Goal: Task Accomplishment & Management: Use online tool/utility

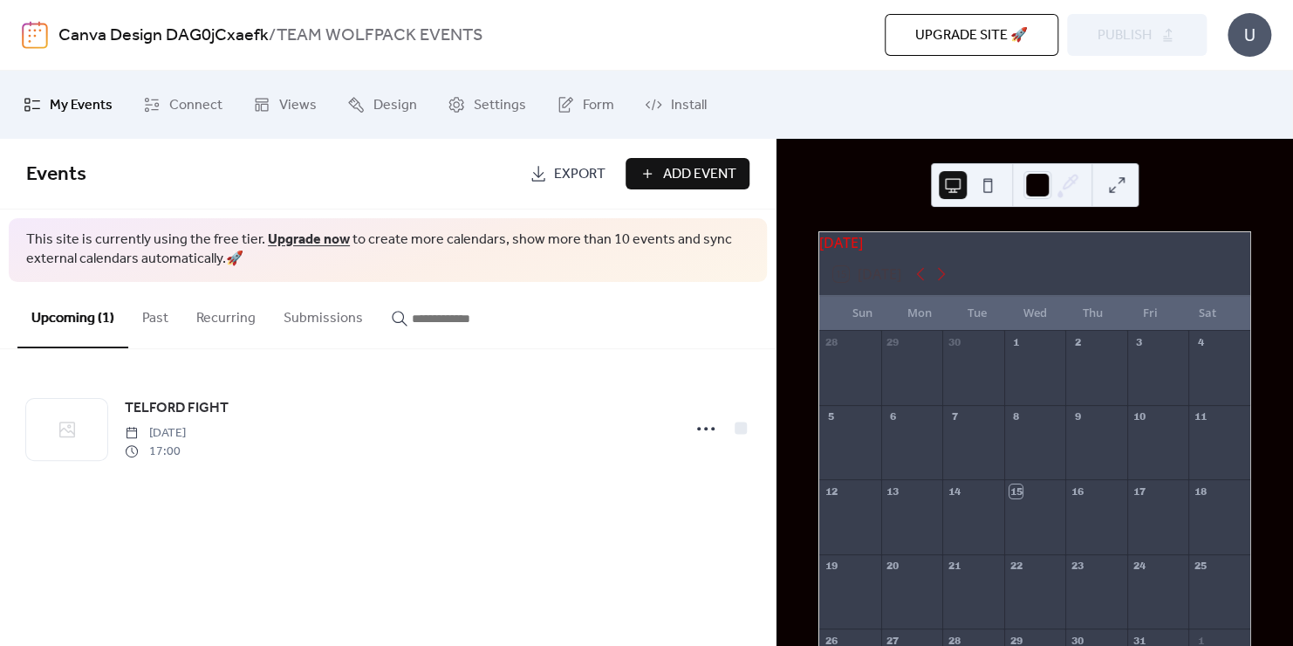
click at [307, 243] on link "Upgrade now" at bounding box center [309, 239] width 82 height 27
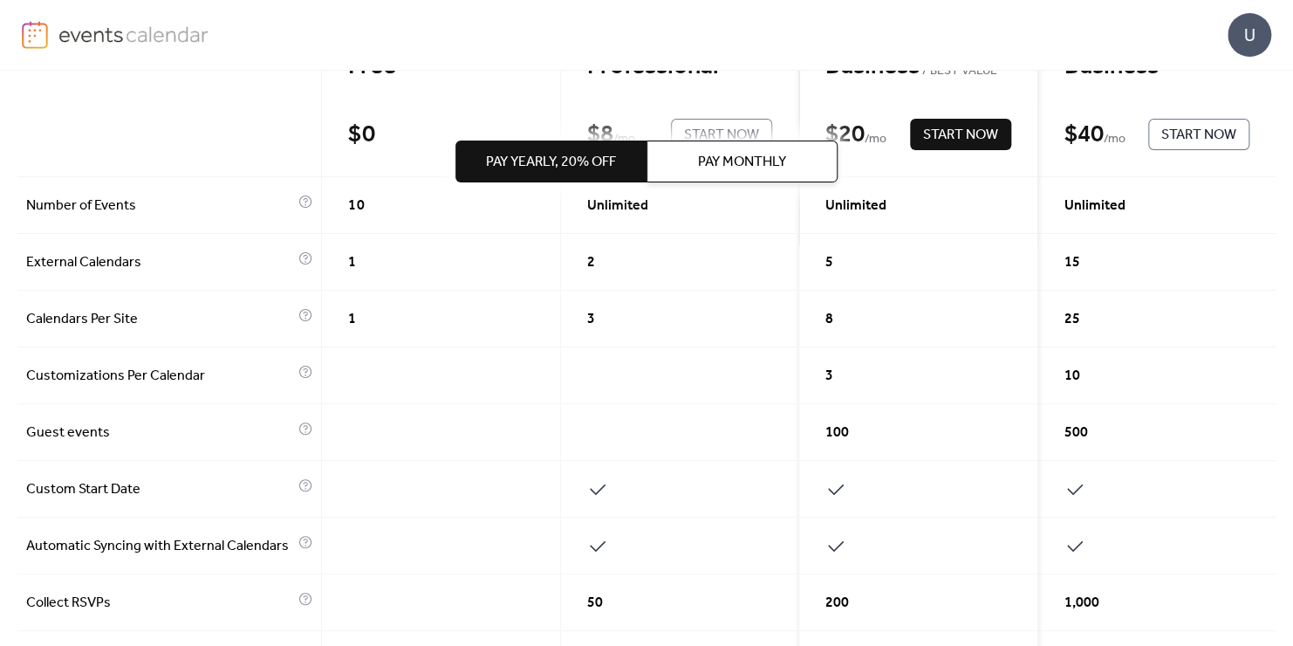
scroll to position [232, 0]
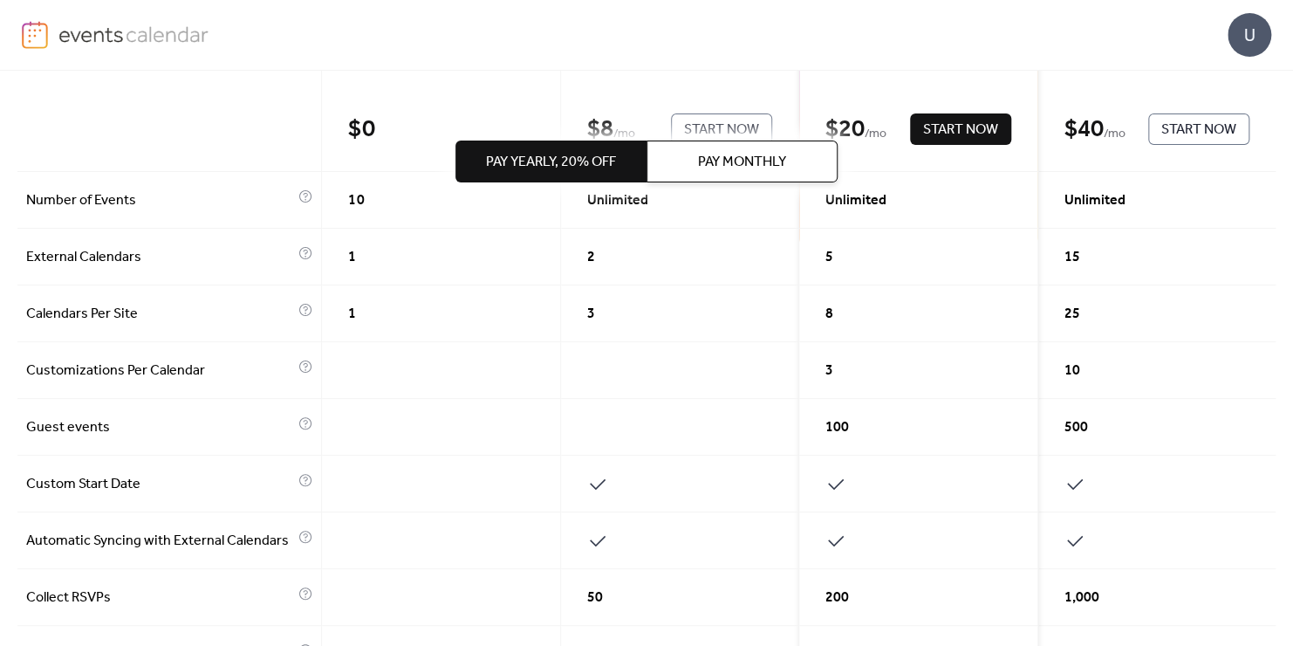
click at [721, 171] on span "Pay Monthly" at bounding box center [742, 162] width 88 height 21
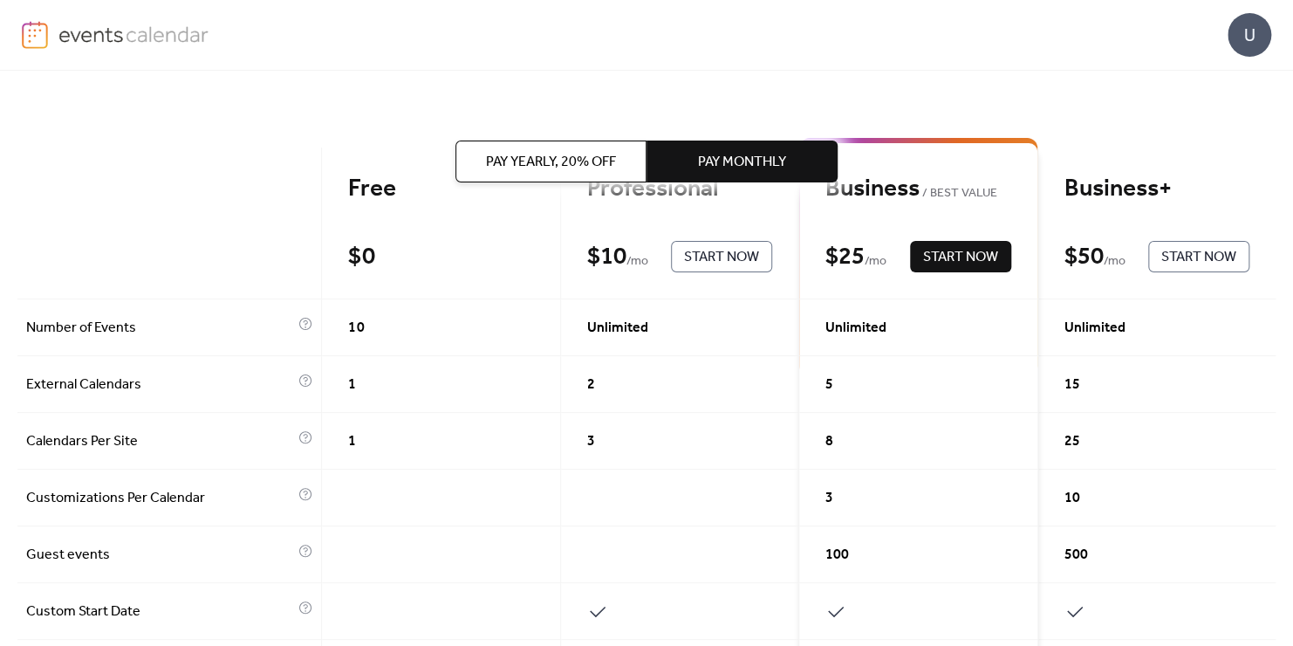
scroll to position [87, 0]
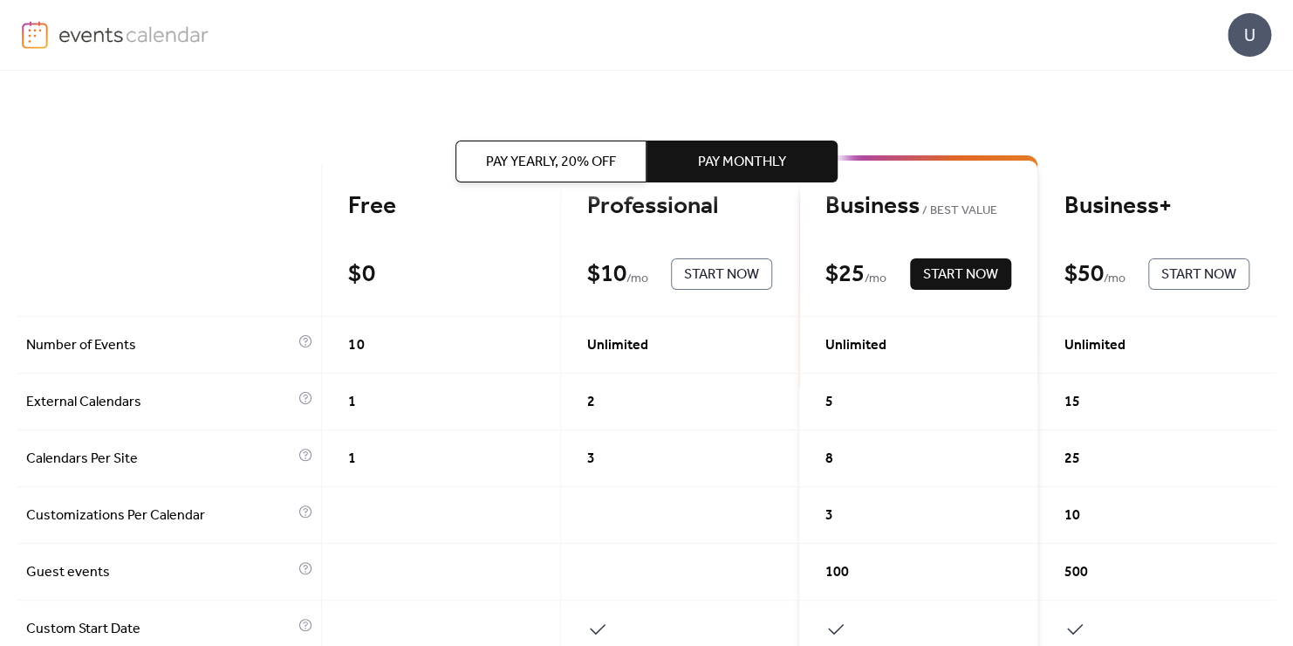
click at [593, 160] on span "Pay Yearly, 20% off" at bounding box center [551, 162] width 130 height 21
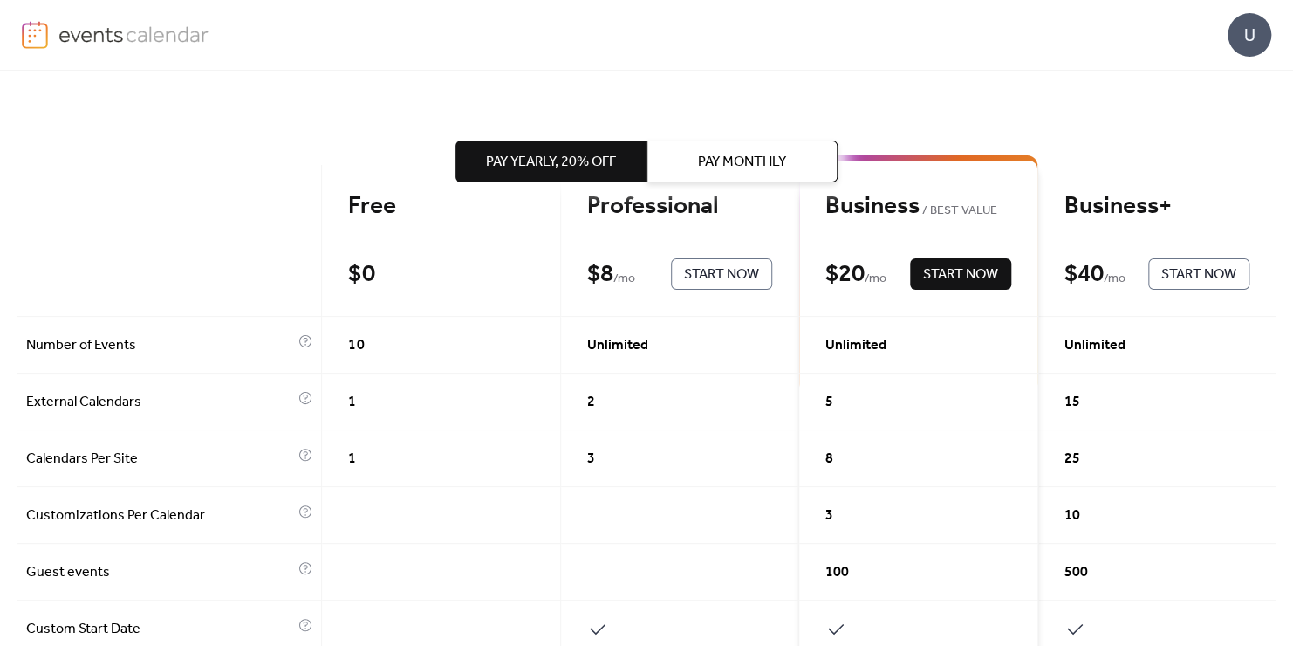
click at [714, 152] on span "Pay Monthly" at bounding box center [742, 162] width 88 height 21
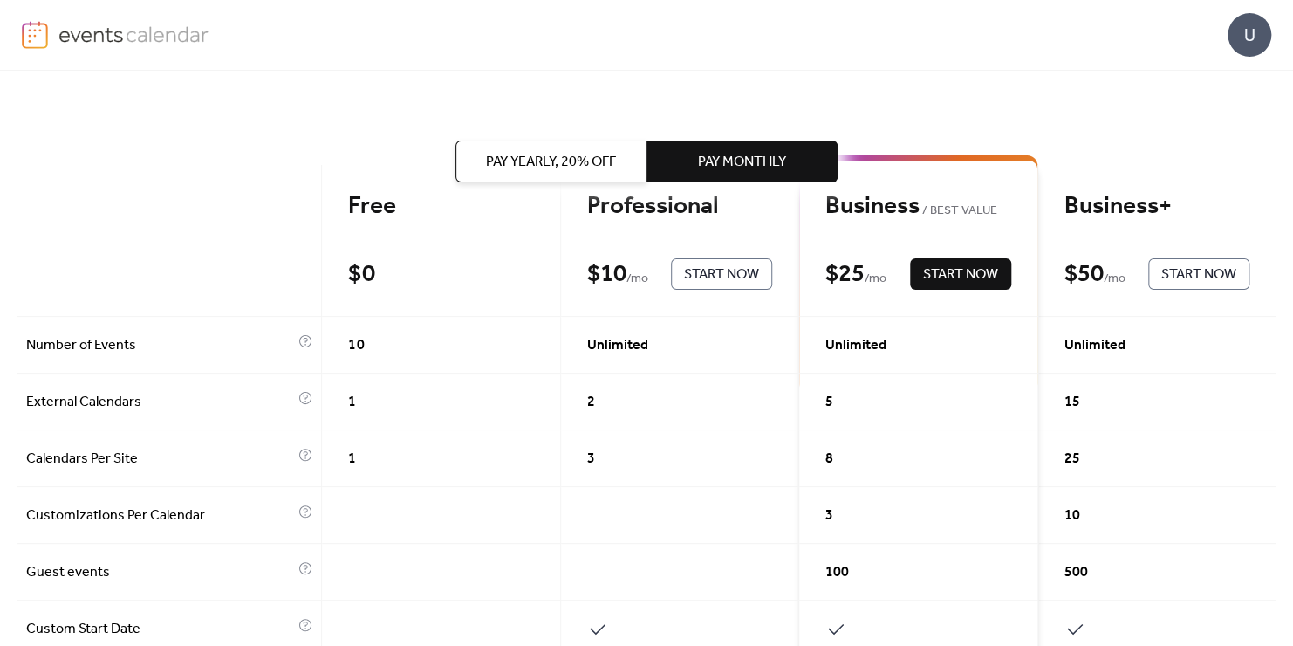
click at [532, 143] on button "Pay Yearly, 20% off" at bounding box center [551, 162] width 191 height 42
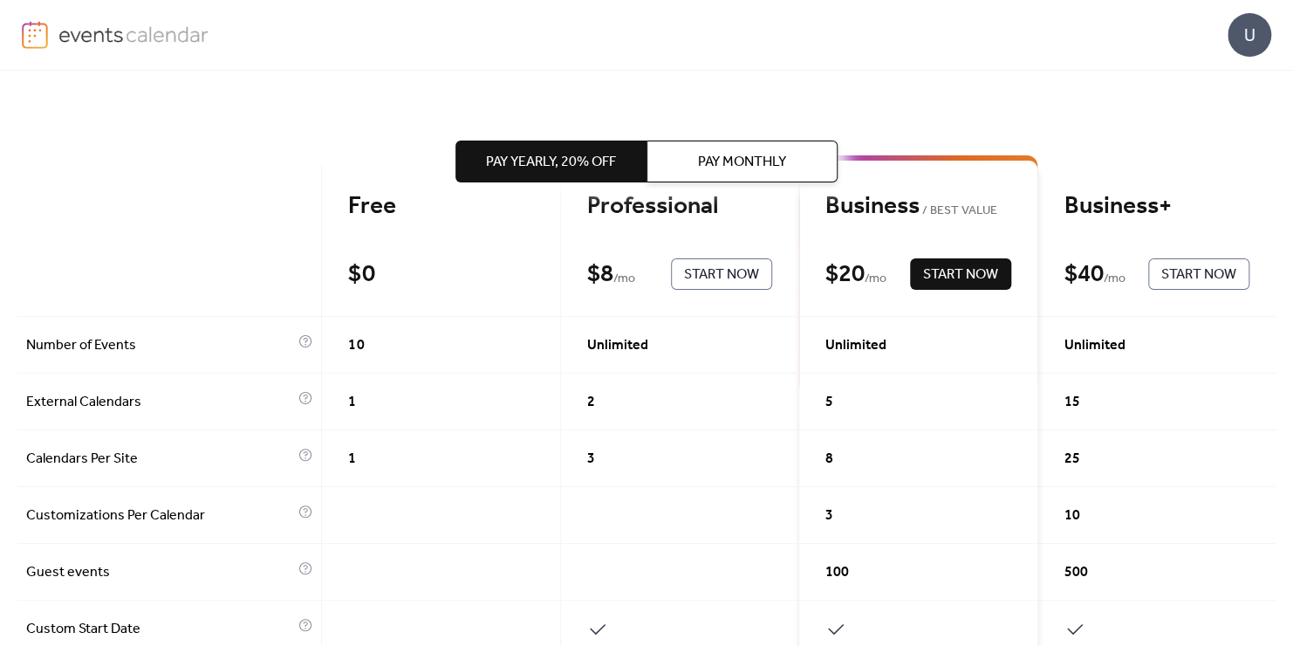
click at [748, 164] on span "Pay Monthly" at bounding box center [742, 162] width 88 height 21
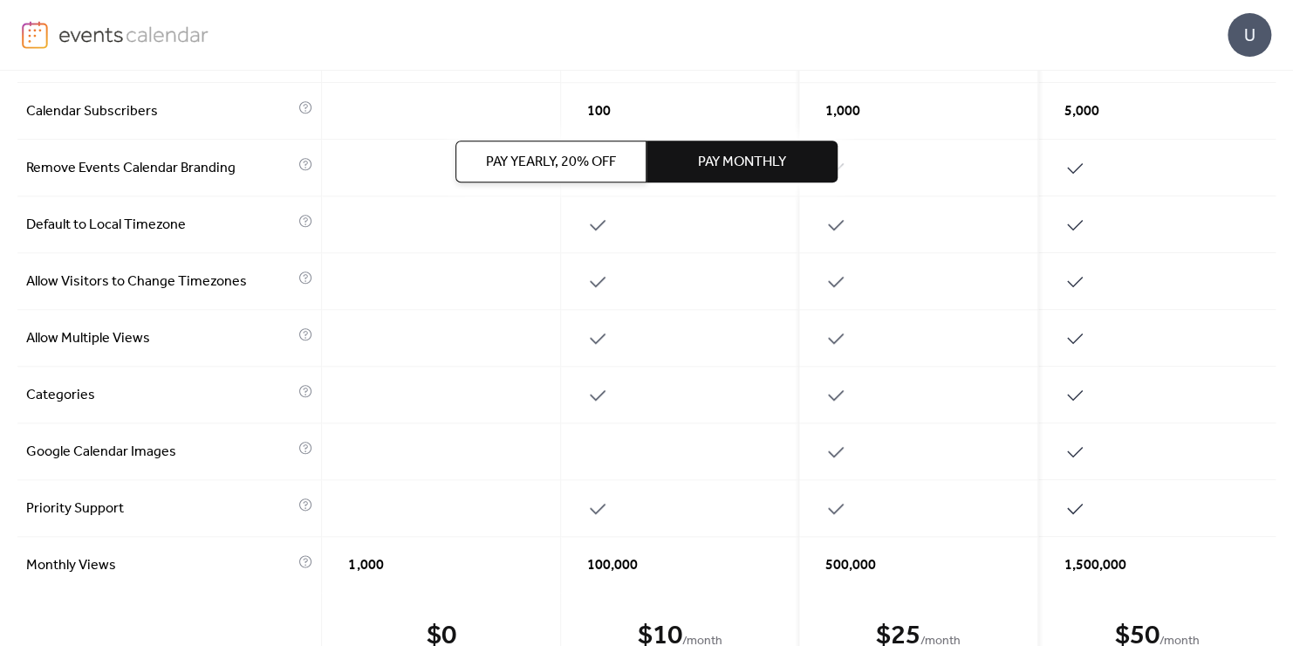
scroll to position [785, 0]
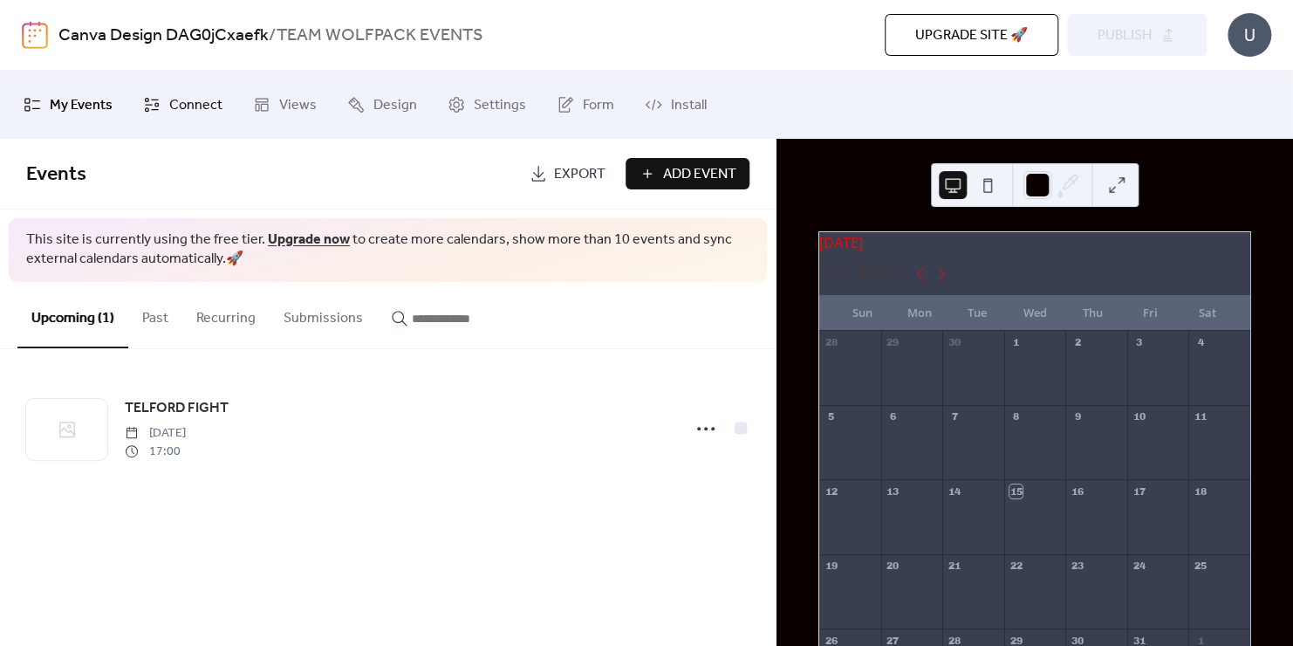
click at [191, 93] on span "Connect" at bounding box center [195, 106] width 53 height 28
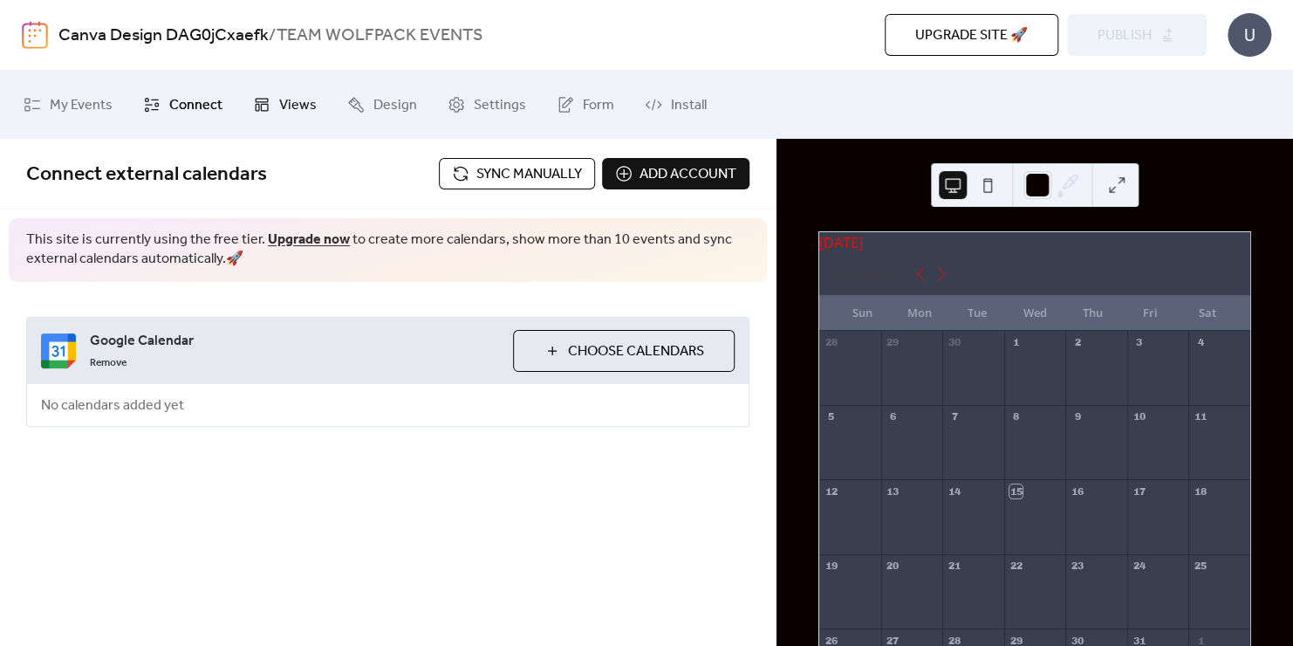
click at [305, 105] on span "Views" at bounding box center [298, 106] width 38 height 28
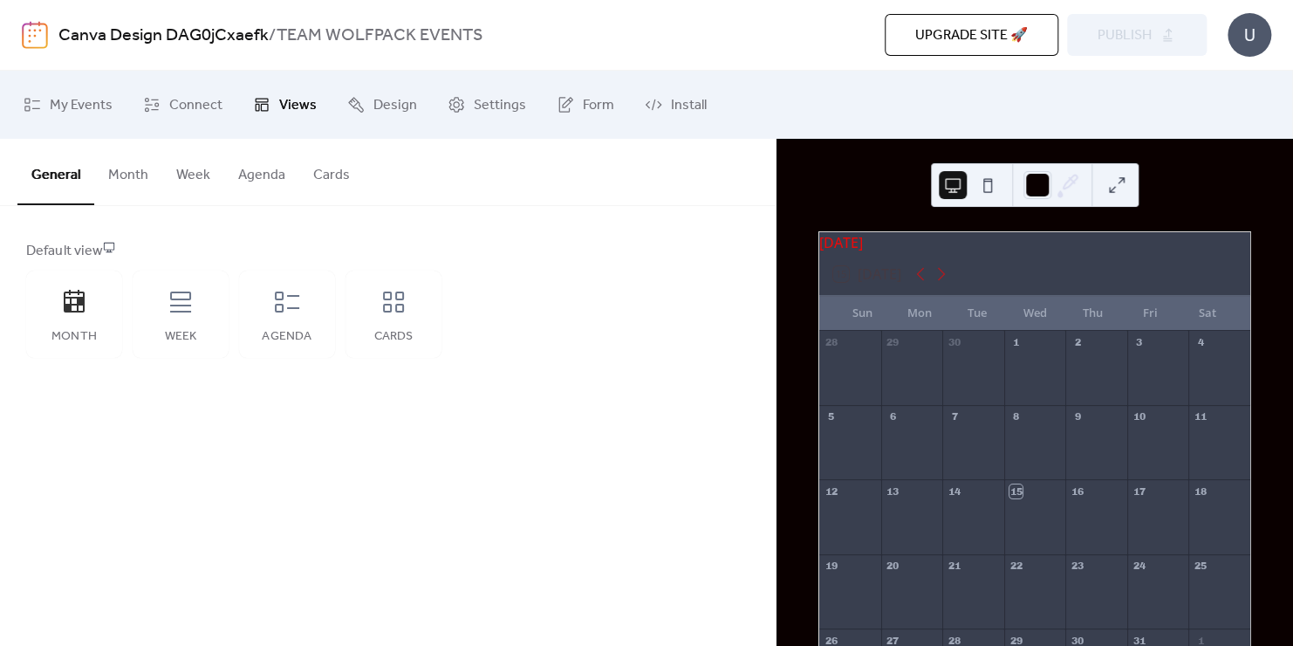
click at [145, 173] on button "Month" at bounding box center [128, 171] width 68 height 65
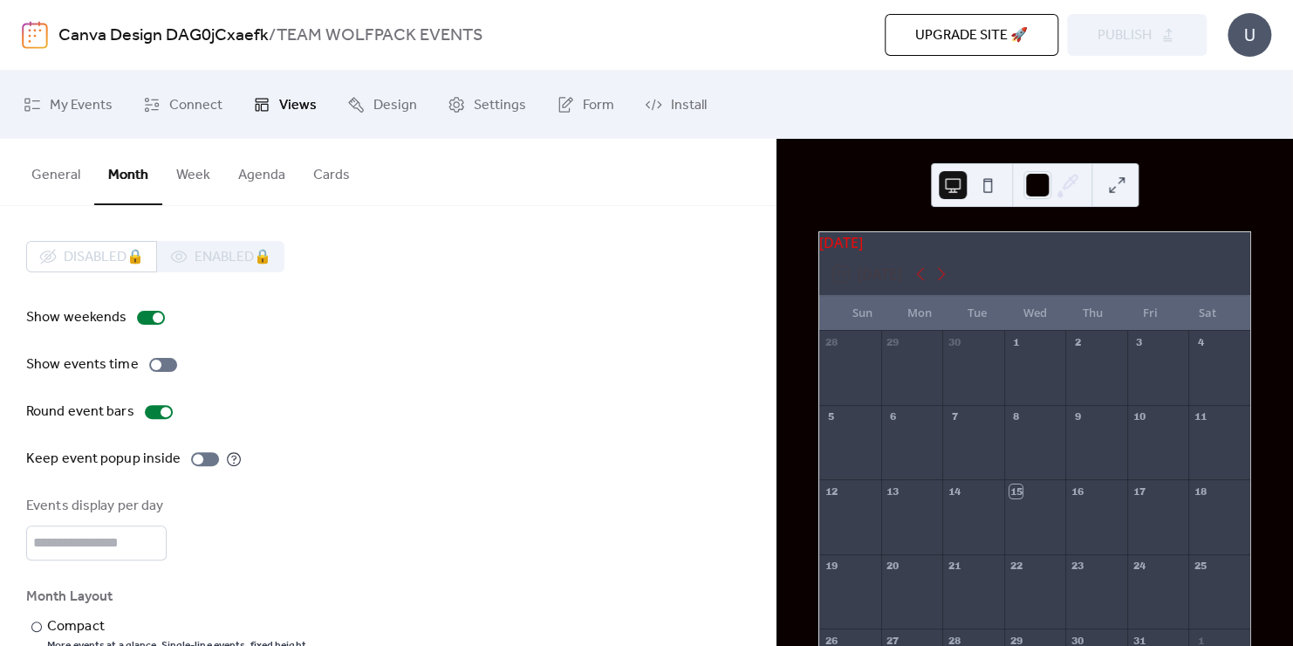
click at [74, 177] on button "General" at bounding box center [55, 171] width 77 height 65
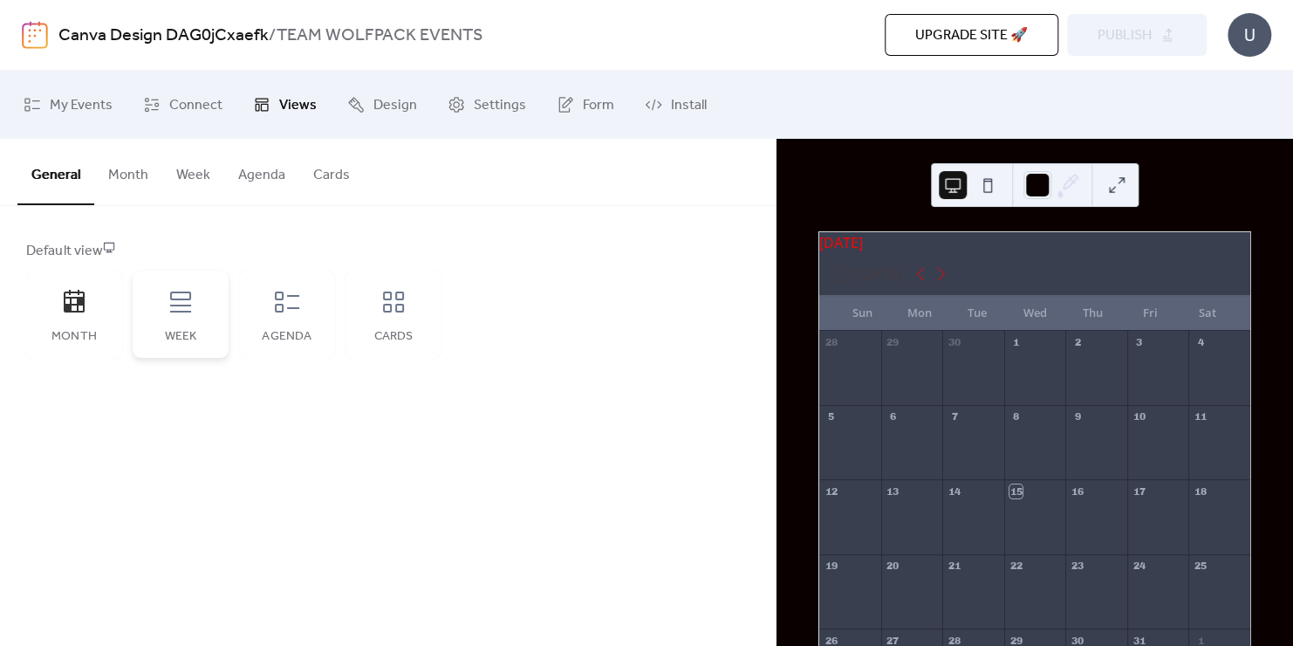
click at [179, 309] on icon at bounding box center [181, 302] width 28 height 28
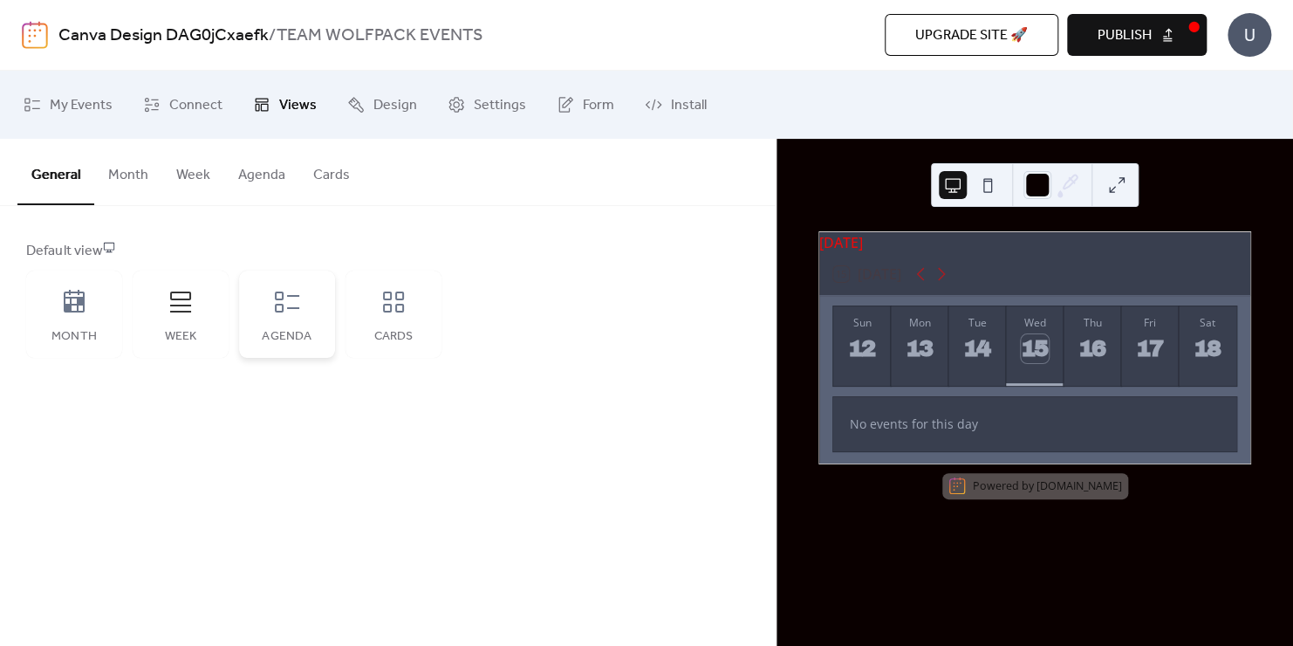
click at [291, 304] on icon at bounding box center [287, 302] width 28 height 28
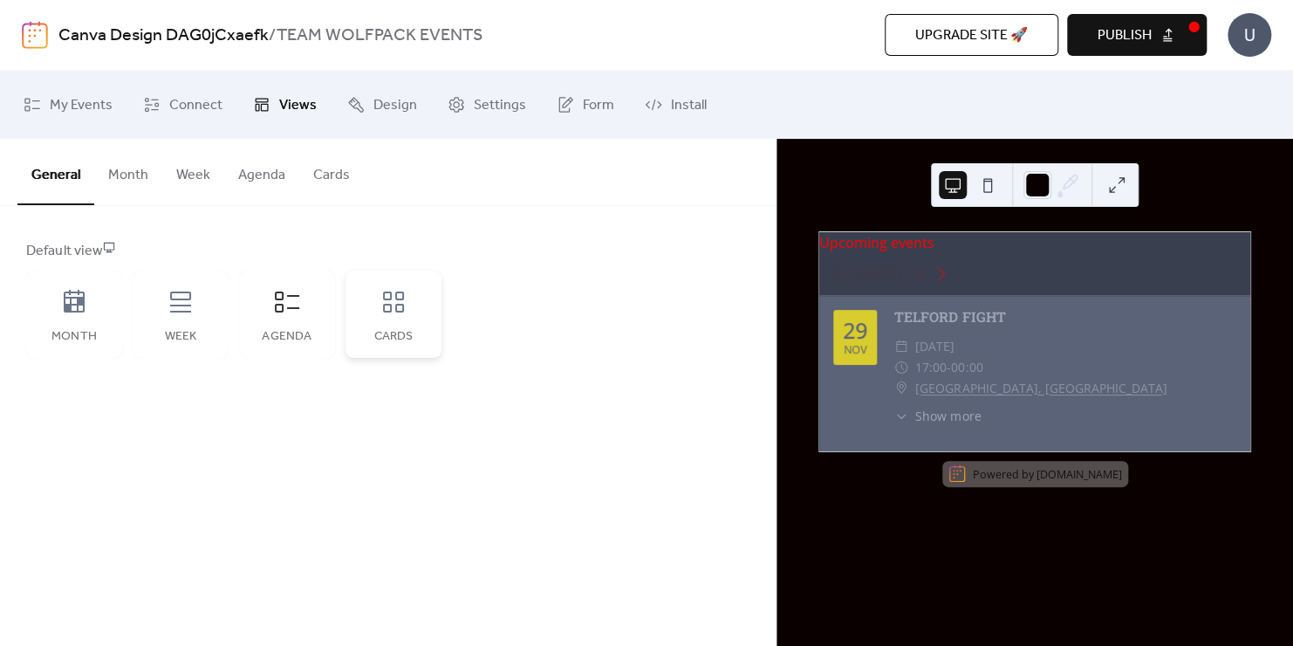
click at [395, 312] on icon at bounding box center [394, 302] width 28 height 28
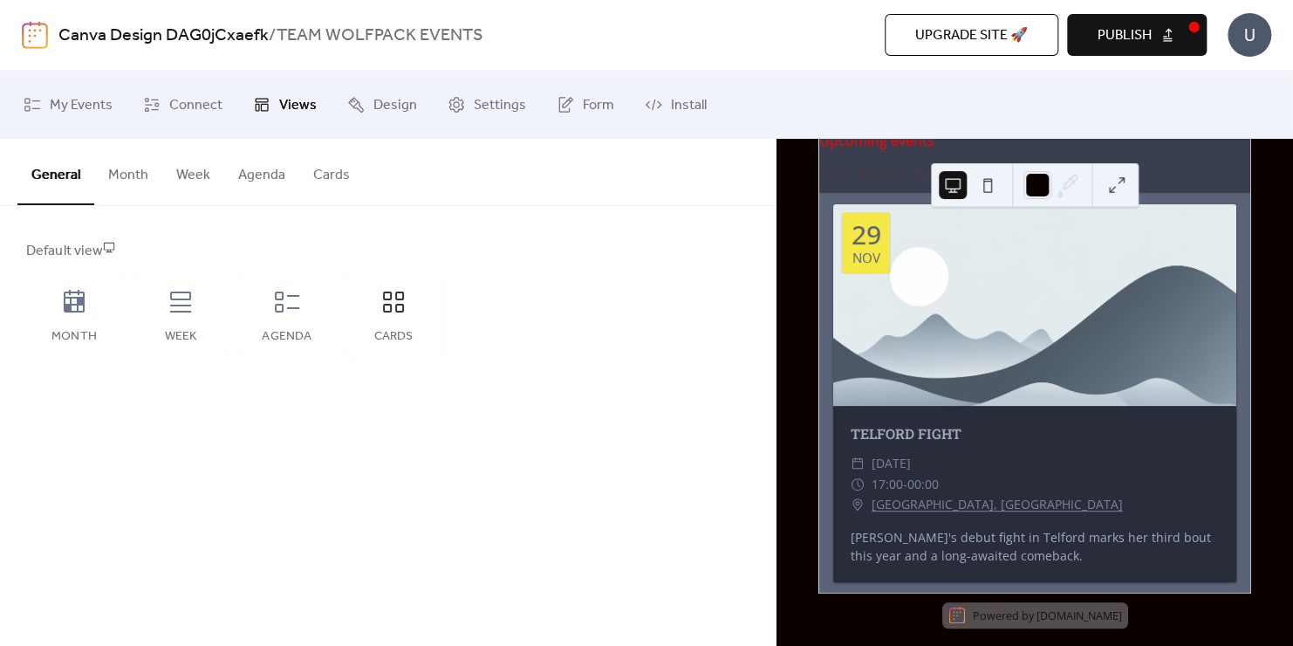
scroll to position [95, 0]
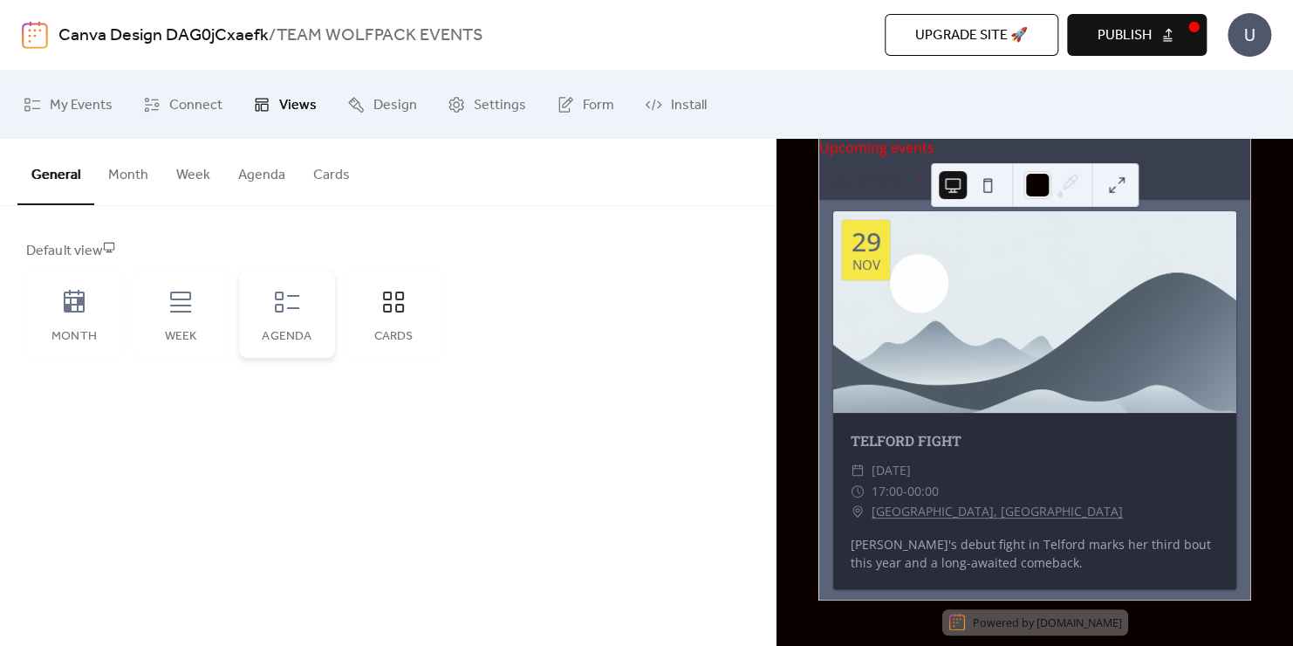
click at [291, 300] on icon at bounding box center [287, 302] width 28 height 28
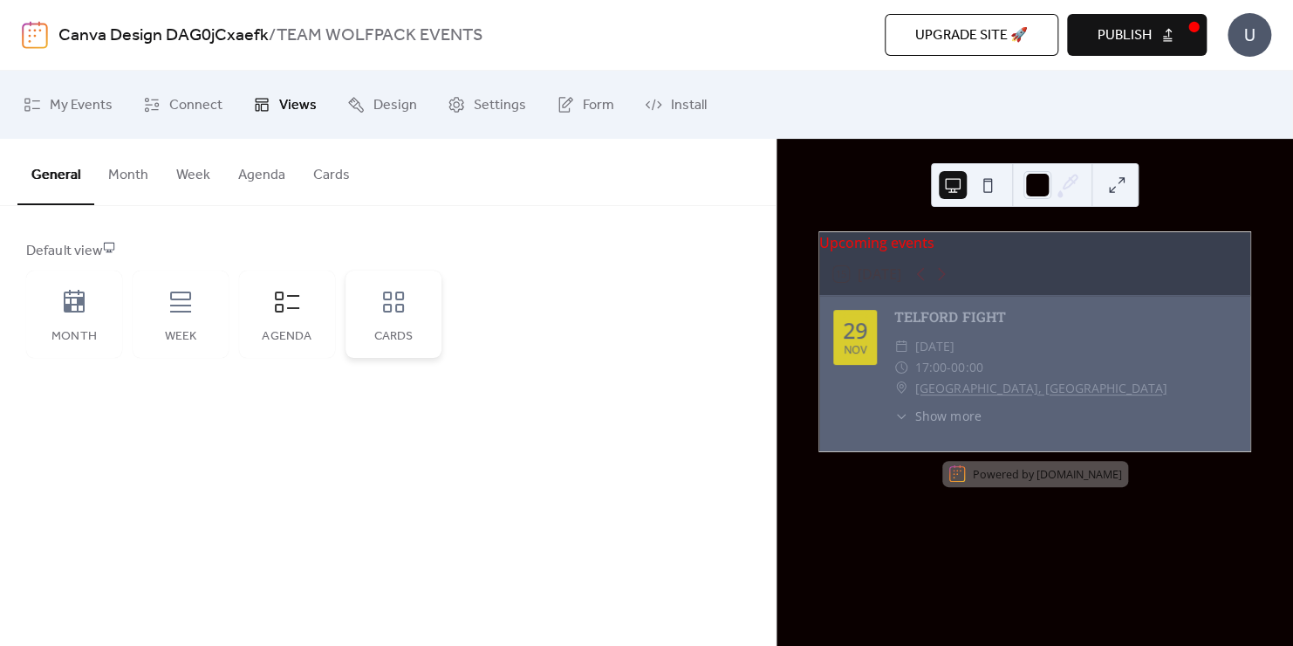
scroll to position [0, 0]
click at [395, 310] on icon at bounding box center [393, 301] width 21 height 21
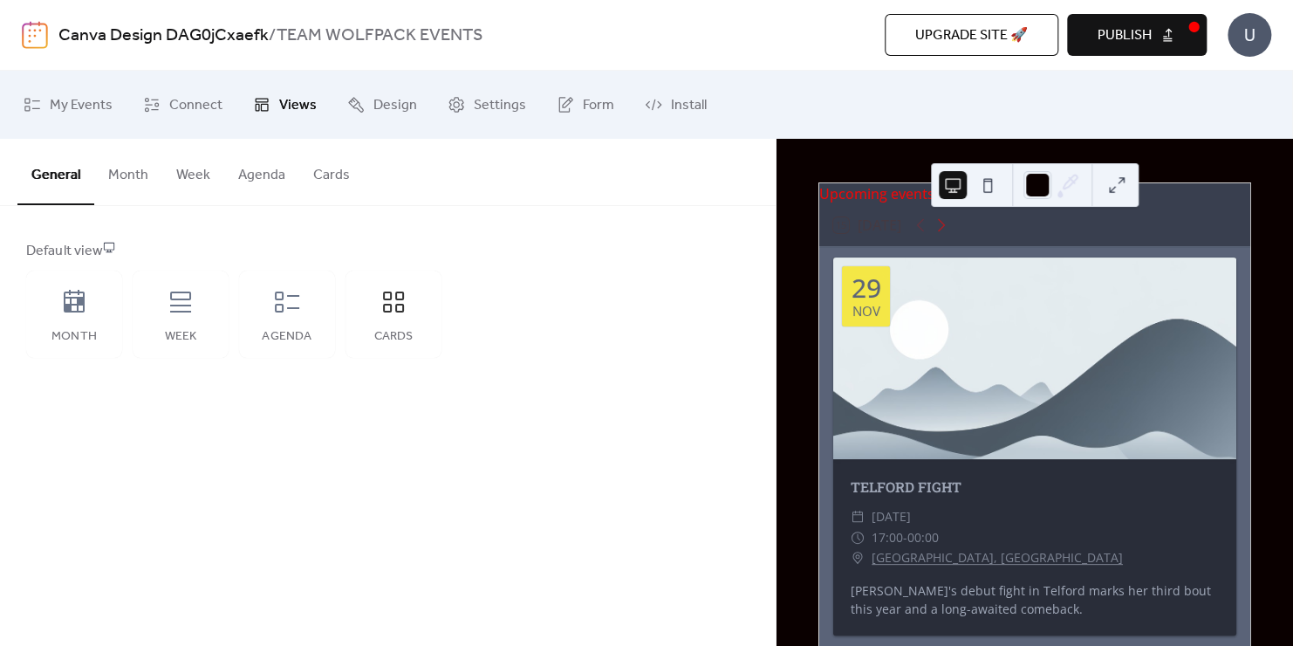
scroll to position [58, 0]
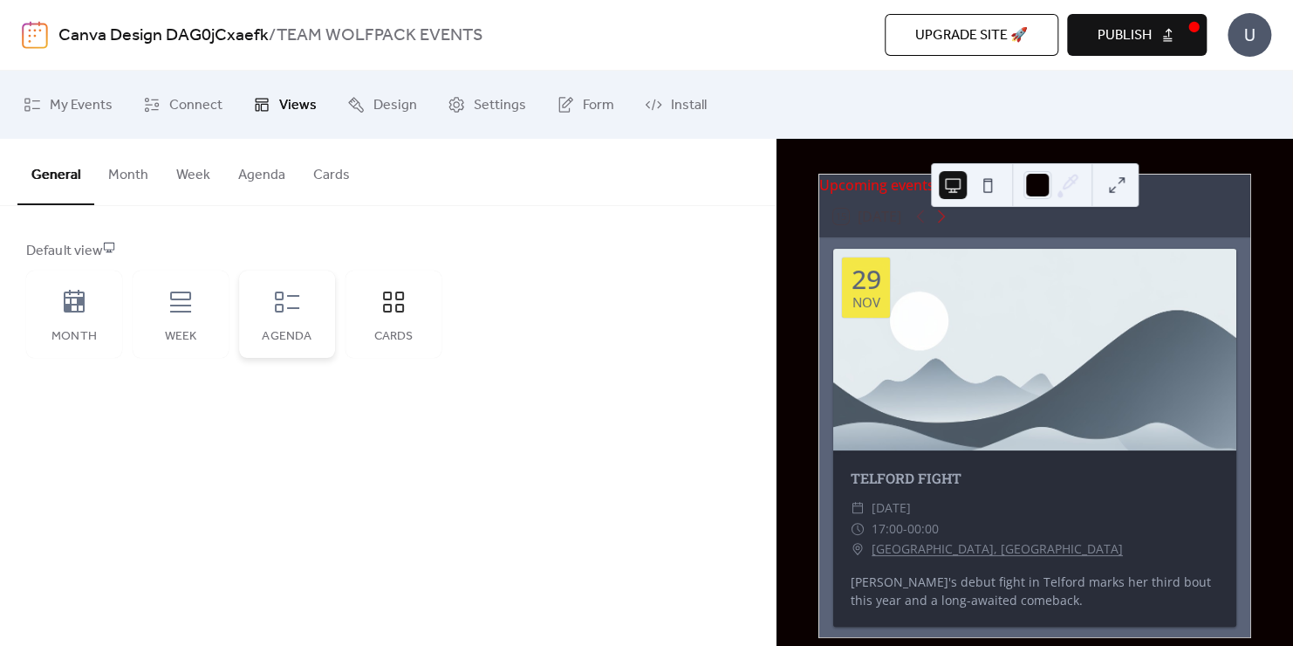
click at [301, 306] on div "Agenda" at bounding box center [287, 314] width 96 height 87
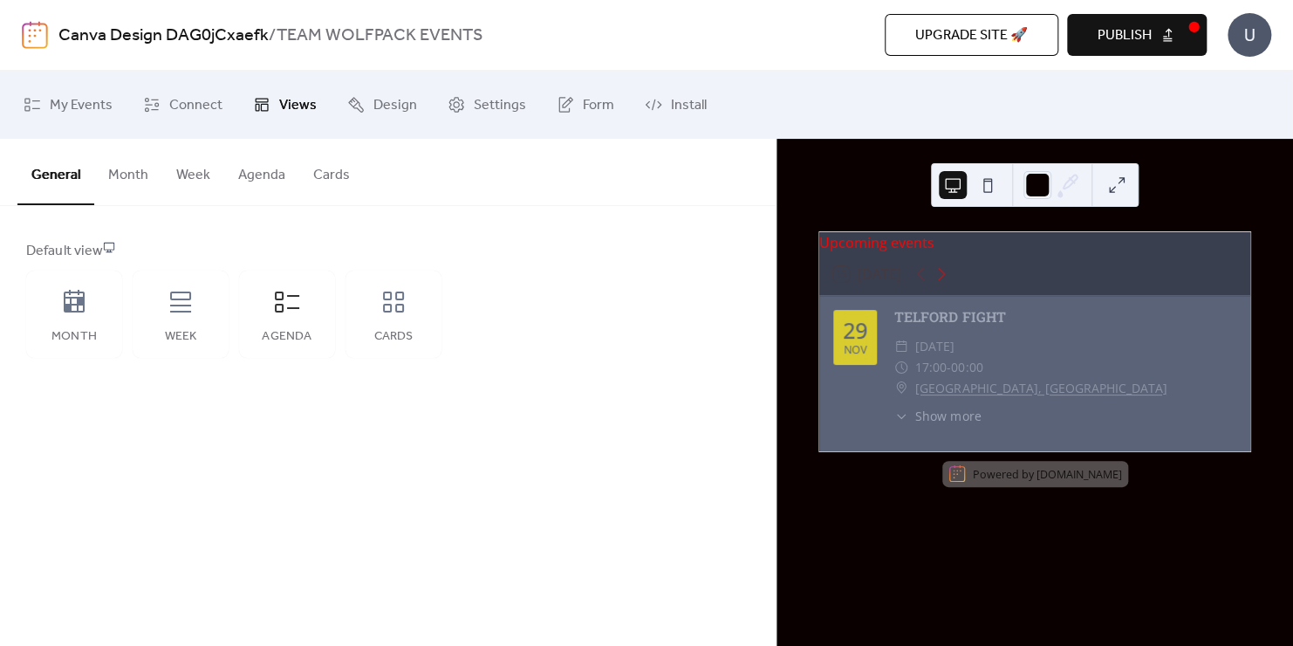
click at [120, 178] on button "Month" at bounding box center [128, 171] width 68 height 65
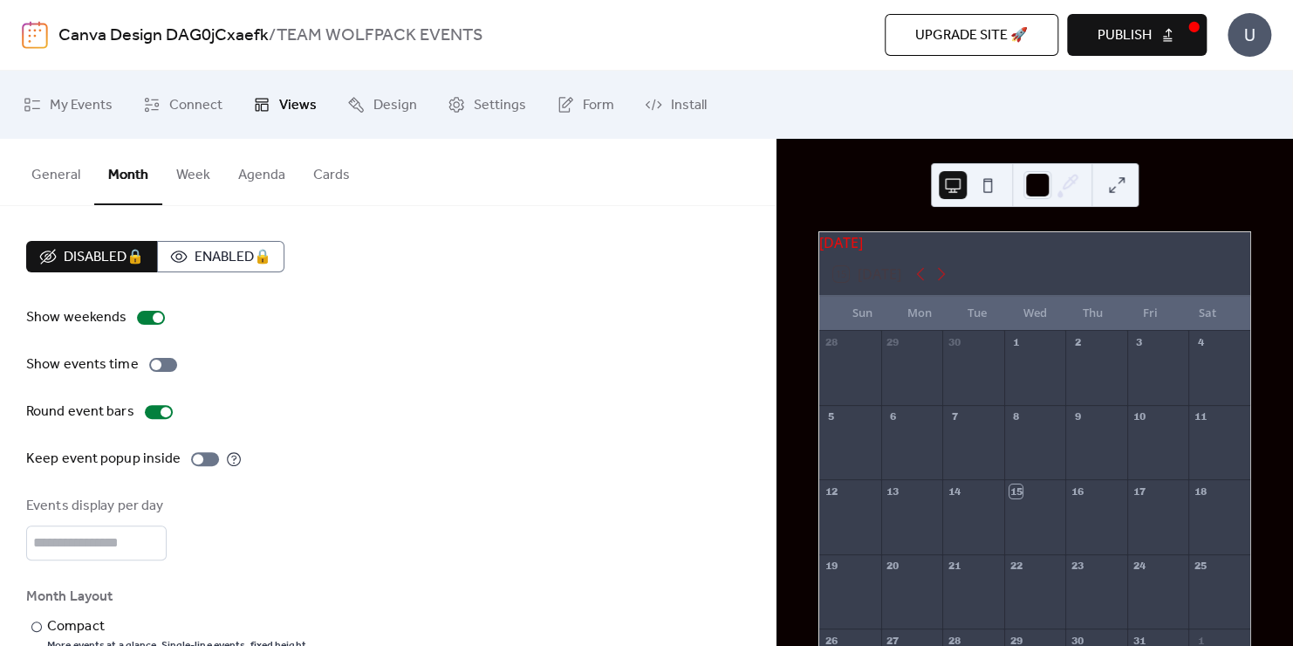
click at [195, 168] on button "Week" at bounding box center [193, 171] width 62 height 65
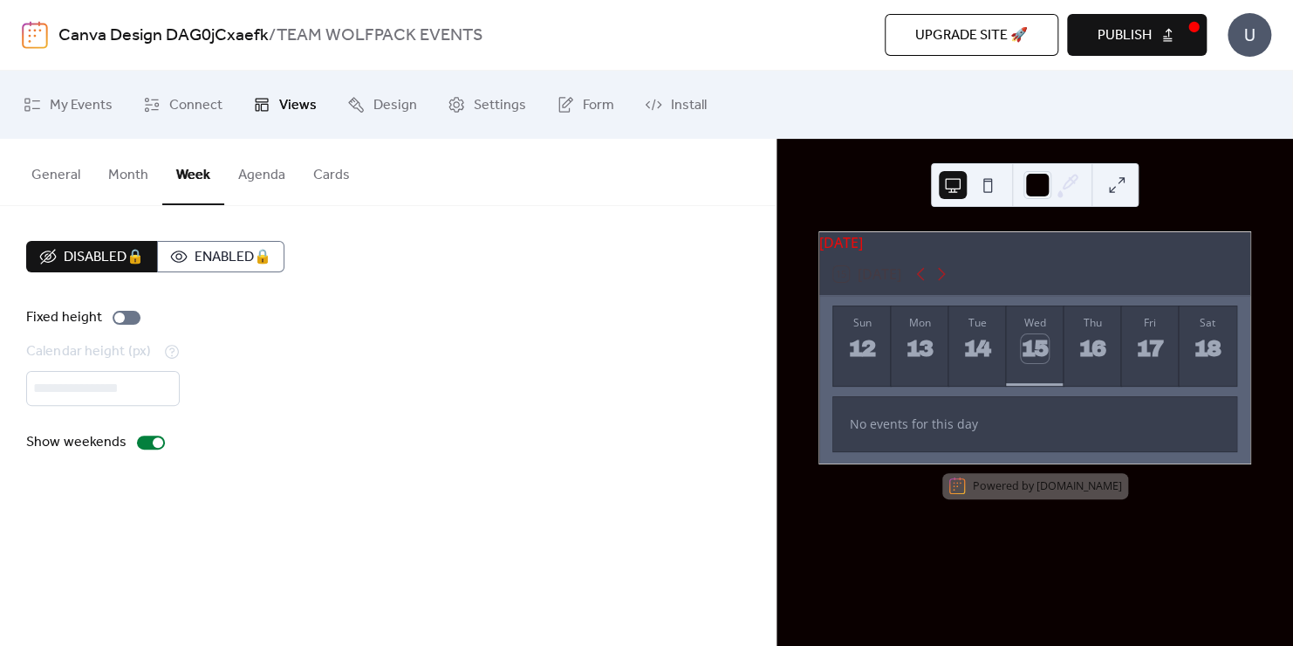
click at [255, 168] on button "Agenda" at bounding box center [261, 171] width 75 height 65
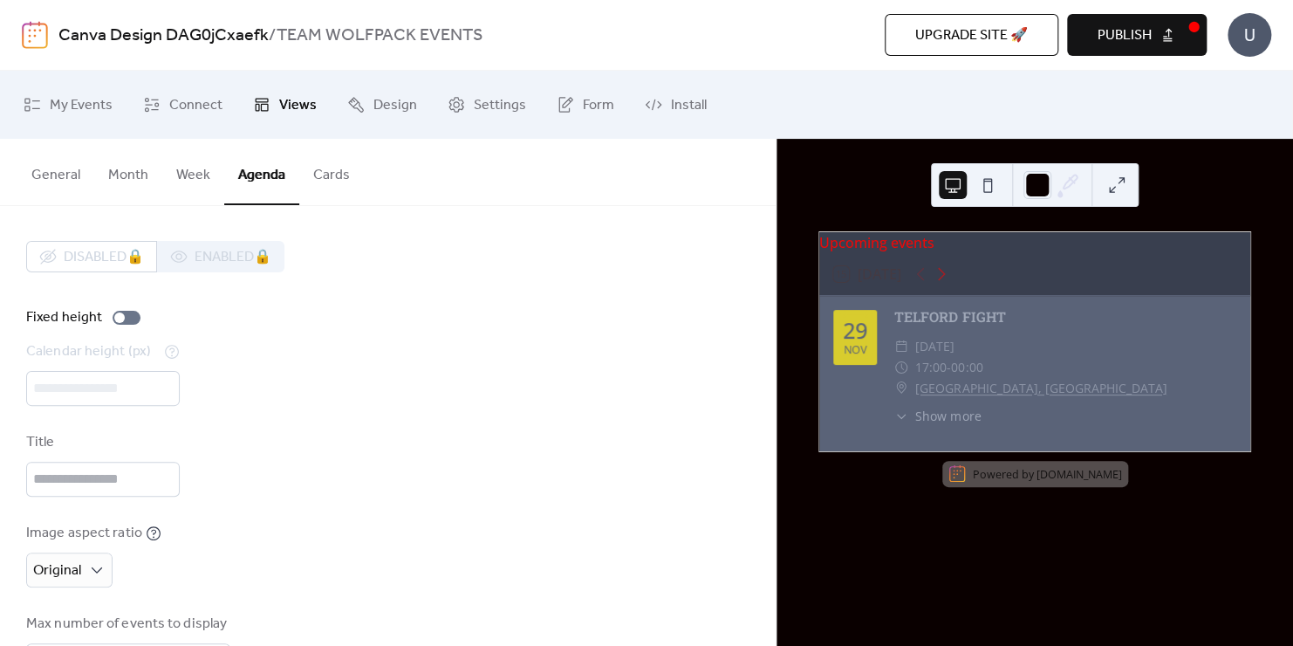
click at [319, 167] on button "Cards" at bounding box center [331, 171] width 65 height 65
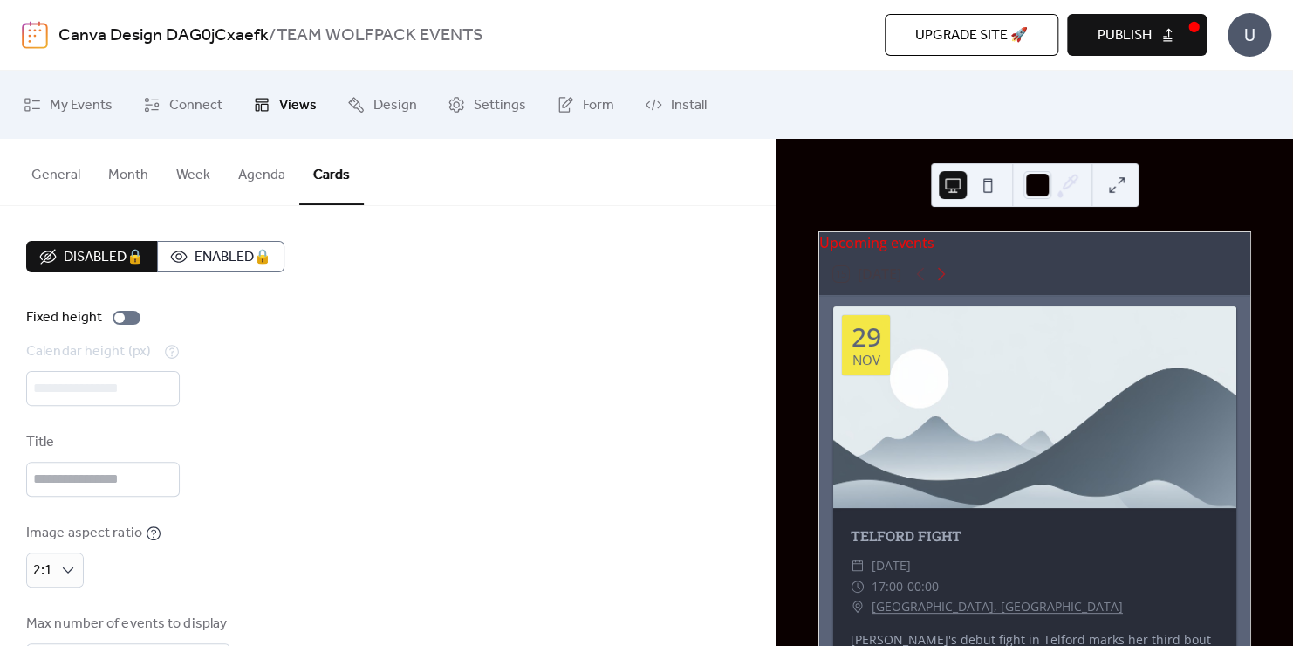
click at [251, 168] on button "Agenda" at bounding box center [261, 171] width 75 height 65
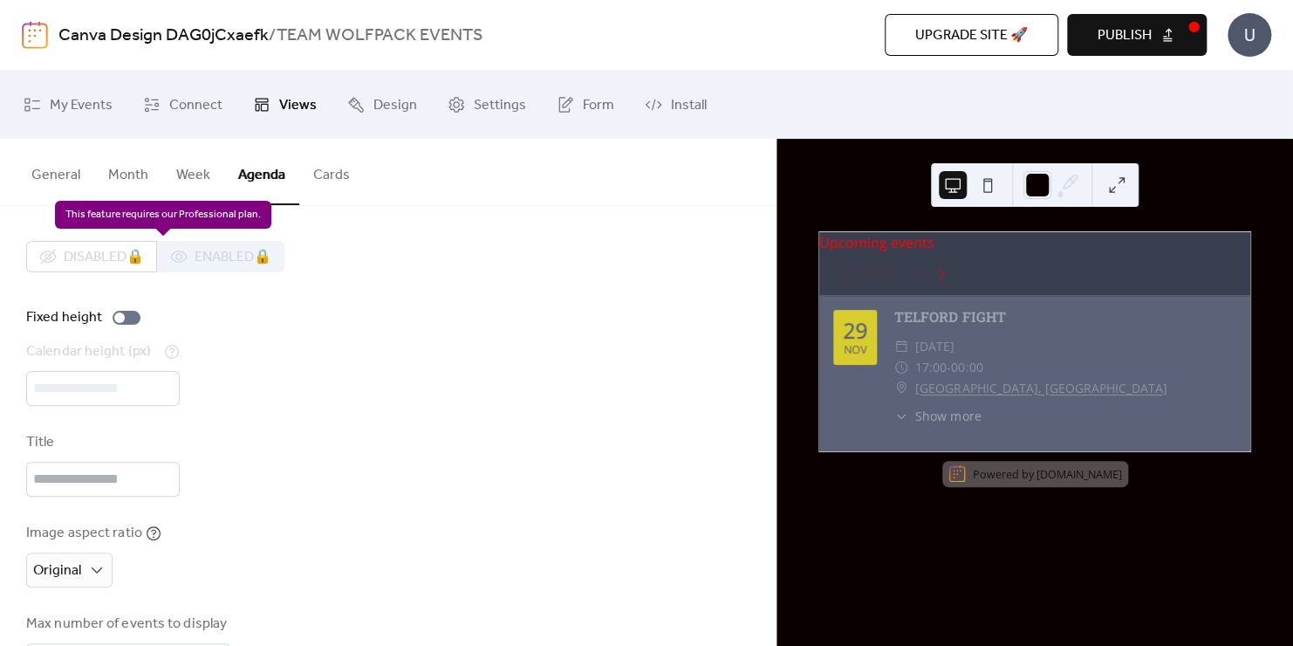
click at [219, 251] on div "Disabled 🔒 Enabled 🔒" at bounding box center [155, 256] width 258 height 31
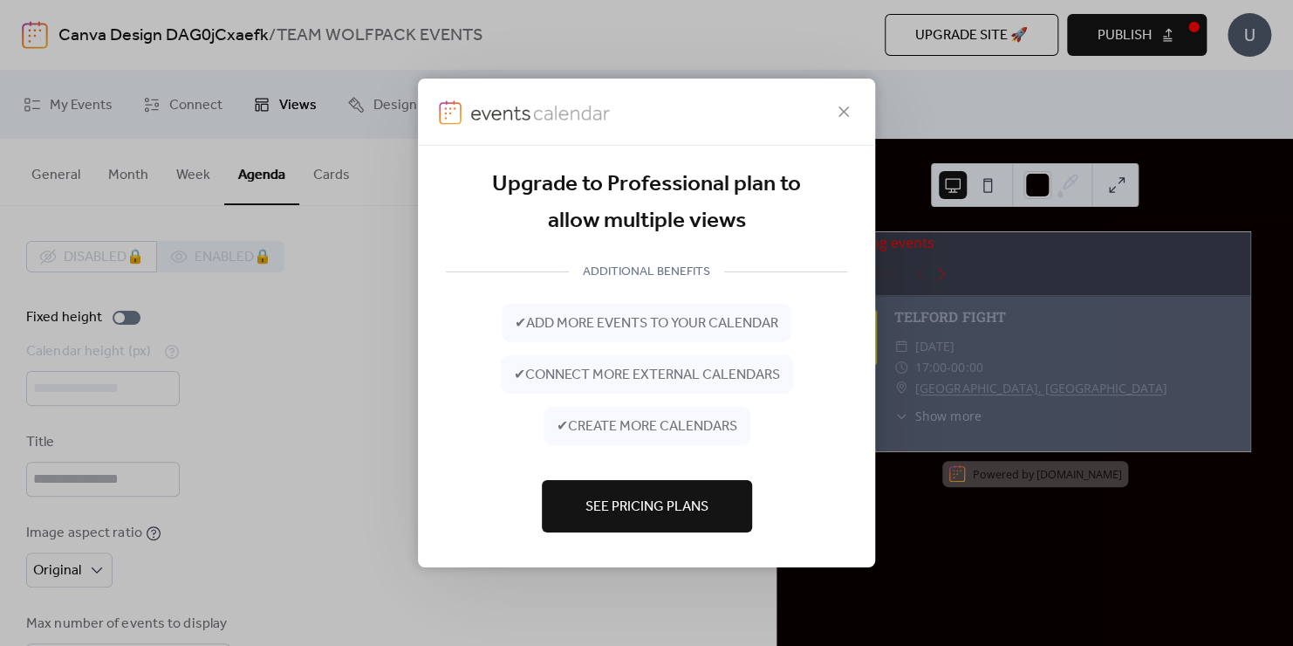
click at [668, 497] on span "See Pricing Plans" at bounding box center [647, 507] width 123 height 21
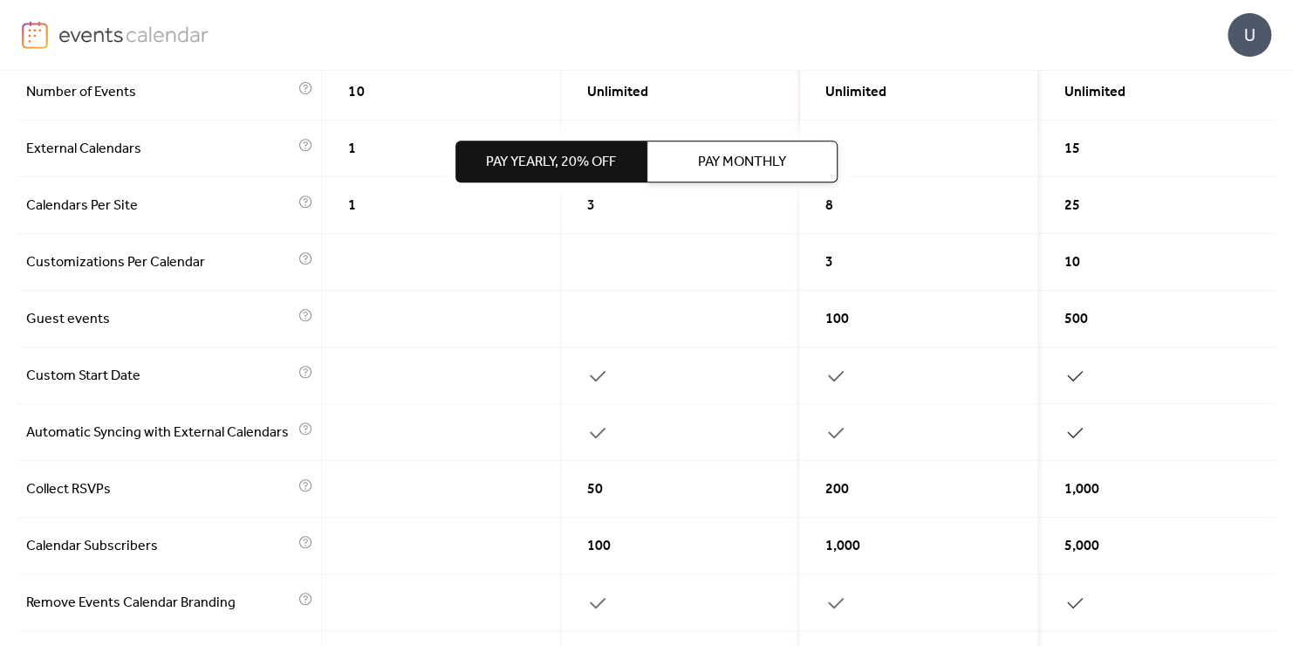
scroll to position [203, 0]
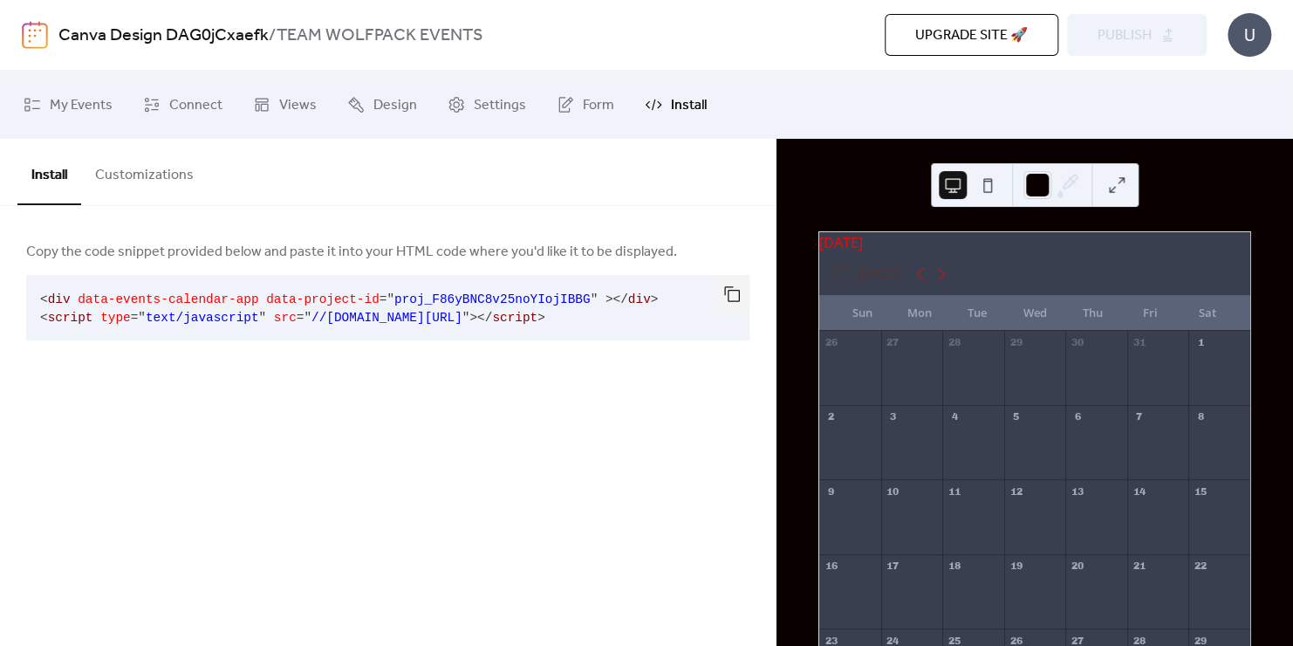
scroll to position [222, 0]
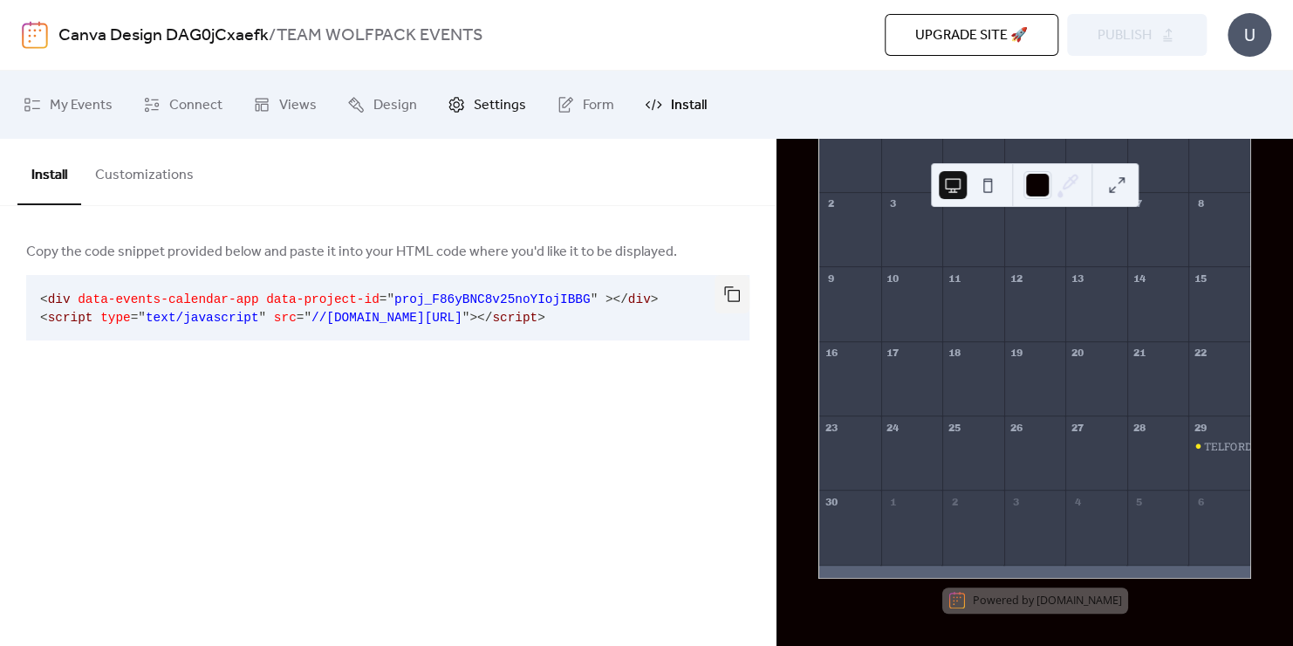
click at [509, 113] on span "Settings" at bounding box center [500, 106] width 52 height 28
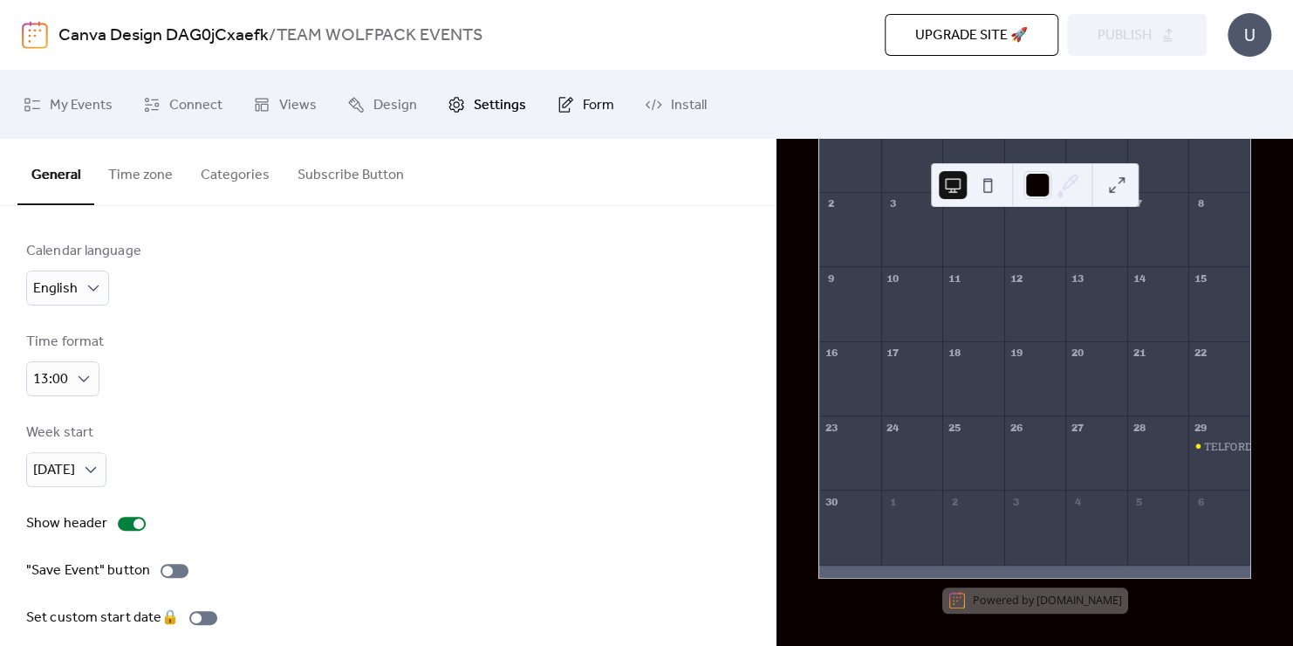
click at [612, 108] on link "Form" at bounding box center [586, 105] width 84 height 54
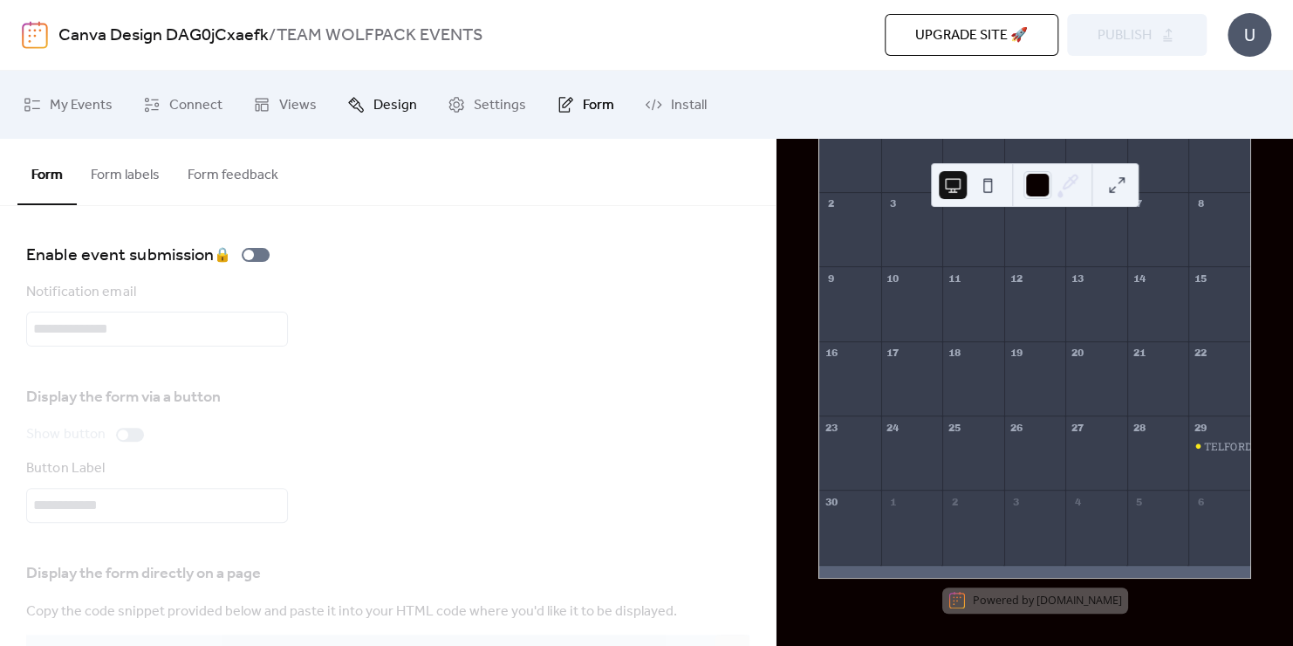
click at [353, 99] on icon at bounding box center [355, 104] width 17 height 17
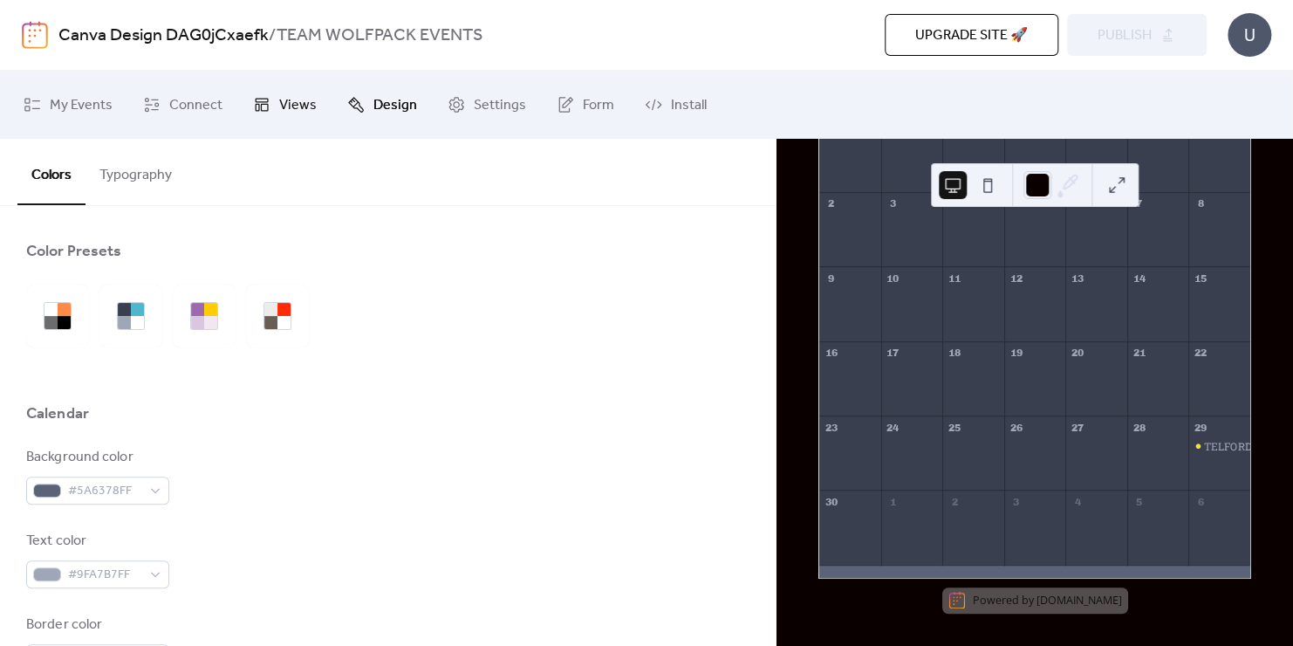
click at [288, 108] on span "Views" at bounding box center [298, 106] width 38 height 28
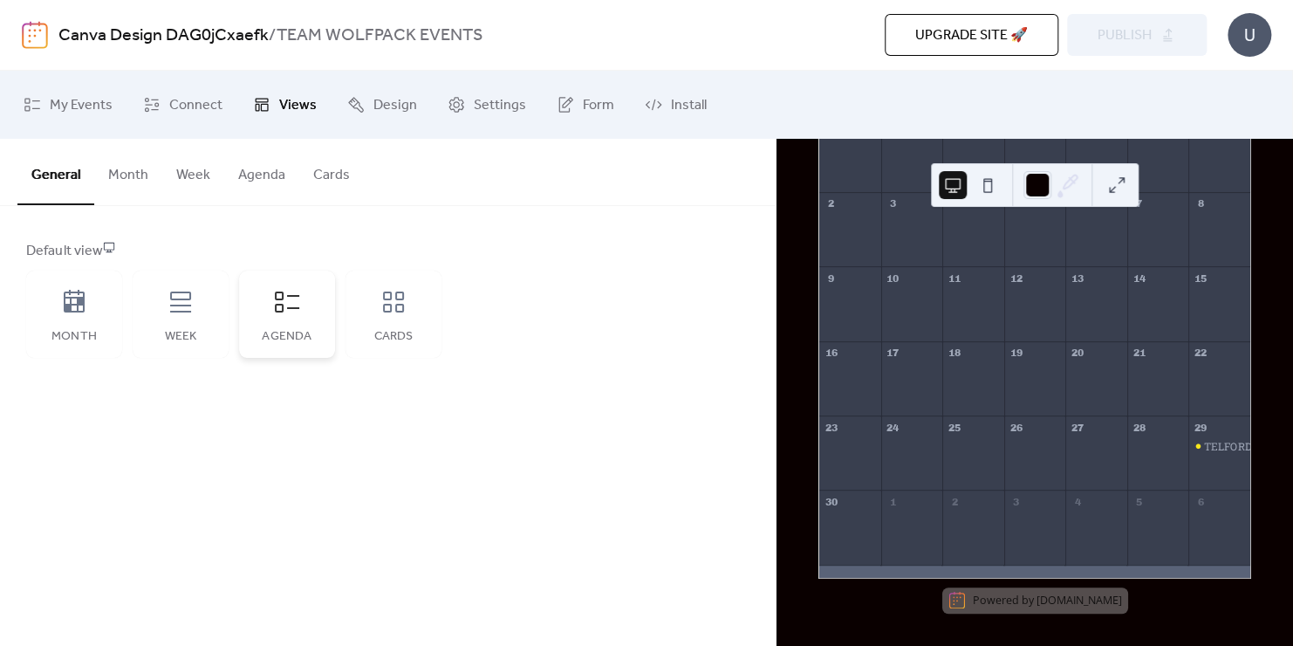
click at [301, 315] on div "Agenda" at bounding box center [287, 314] width 96 height 87
click at [399, 312] on icon at bounding box center [394, 302] width 28 height 28
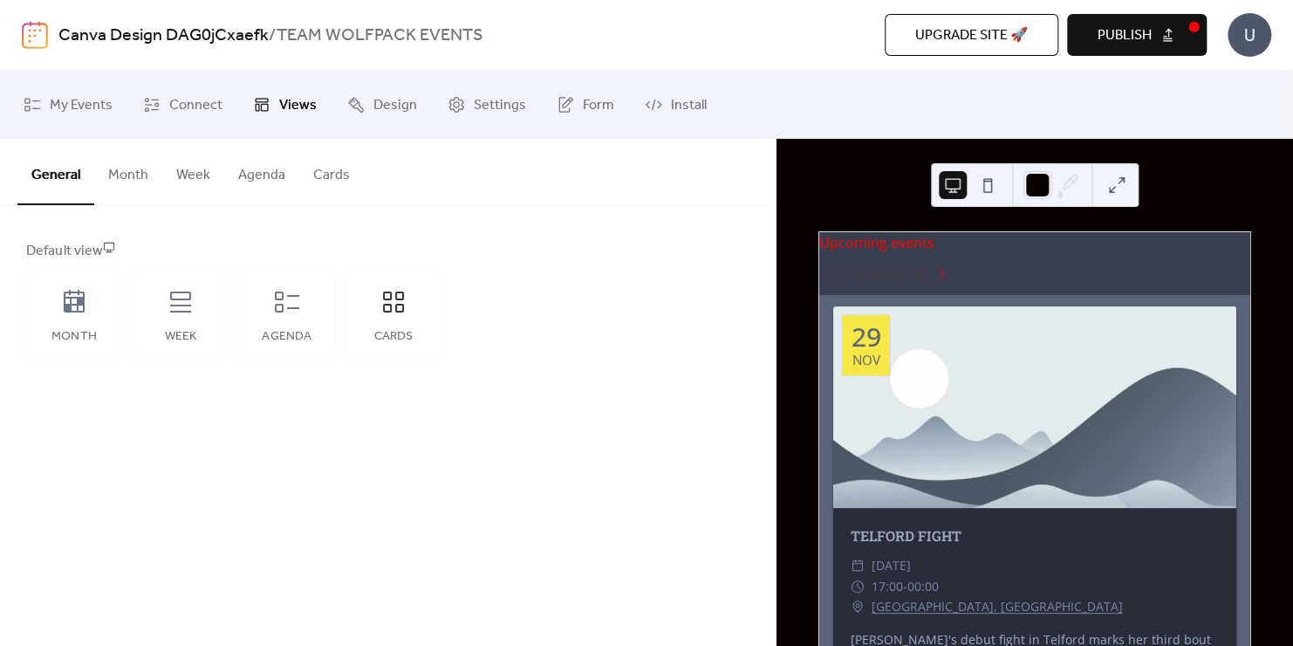
click at [1181, 42] on button "Publish" at bounding box center [1137, 35] width 140 height 42
